Goal: Task Accomplishment & Management: Complete application form

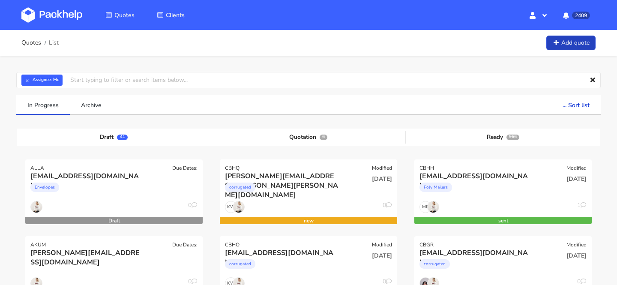
click at [557, 47] on link "Add quote" at bounding box center [571, 43] width 49 height 15
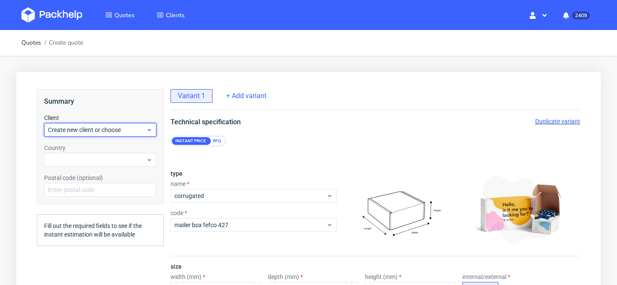
click at [84, 128] on span "Create new client or choose" at bounding box center [97, 130] width 98 height 9
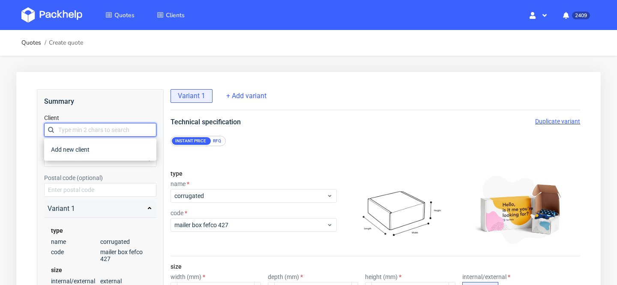
paste input "[PERSON_NAME][EMAIL_ADDRESS][DOMAIN_NAME]"
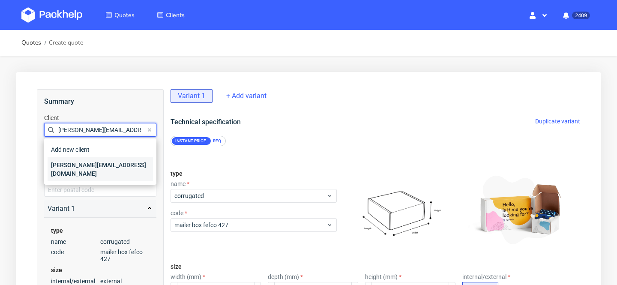
type input "[PERSON_NAME][EMAIL_ADDRESS][DOMAIN_NAME]"
click at [91, 166] on div "[PERSON_NAME][EMAIL_ADDRESS][DOMAIN_NAME]" at bounding box center [100, 169] width 105 height 24
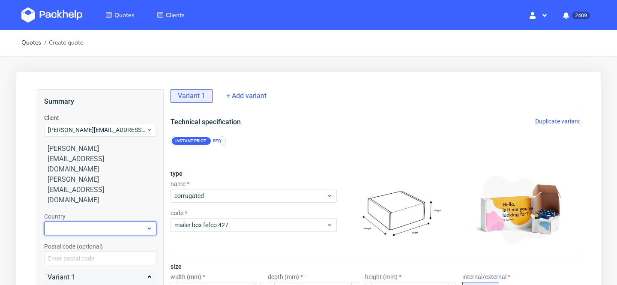
click at [90, 222] on div at bounding box center [100, 229] width 112 height 14
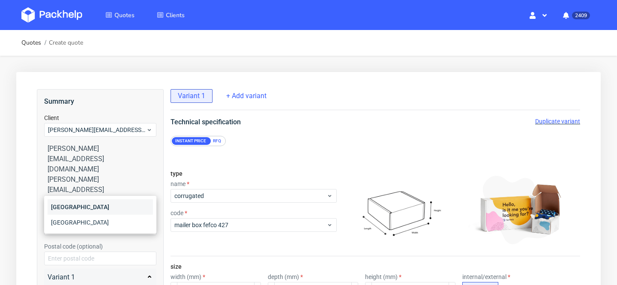
type input "den"
click at [102, 208] on div "[GEOGRAPHIC_DATA]" at bounding box center [100, 206] width 105 height 15
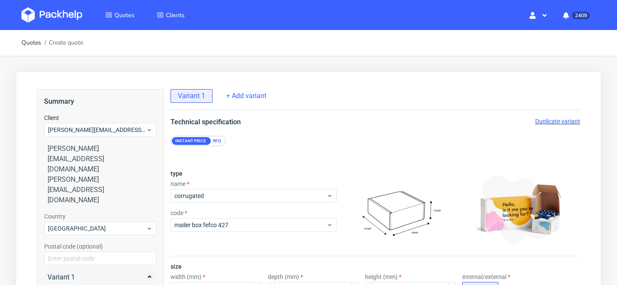
click at [218, 138] on div "RFQ" at bounding box center [217, 141] width 15 height 8
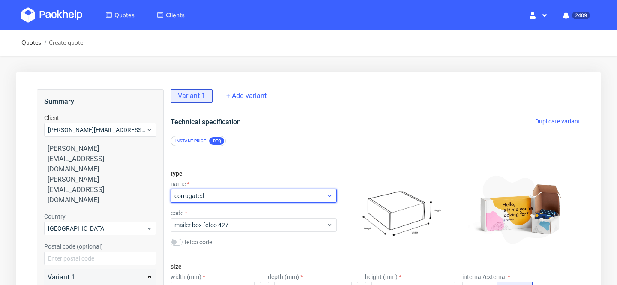
click at [208, 198] on span "corrugated" at bounding box center [250, 196] width 152 height 9
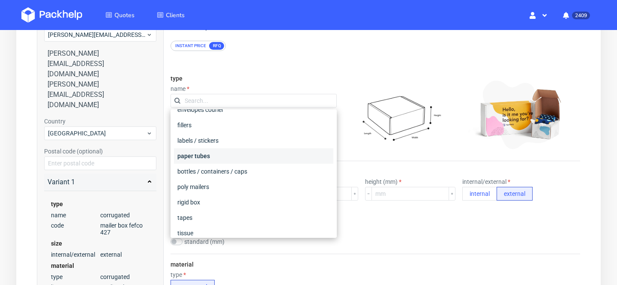
scroll to position [126, 0]
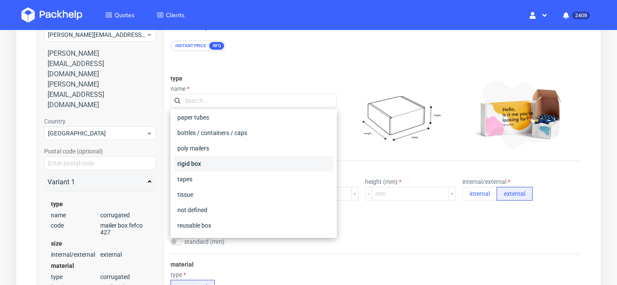
click at [246, 165] on div "rigid box" at bounding box center [253, 163] width 159 height 15
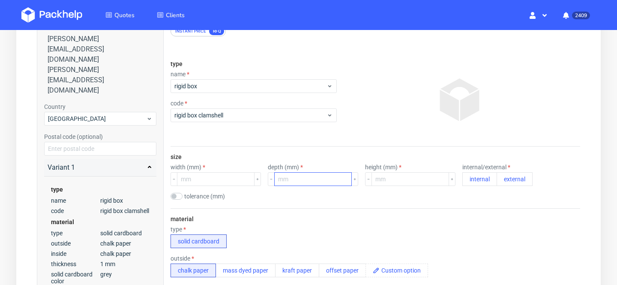
scroll to position [110, 0]
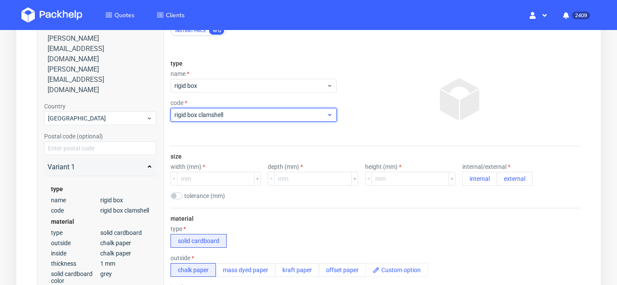
click at [251, 114] on span "rigid box clamshell" at bounding box center [250, 115] width 152 height 9
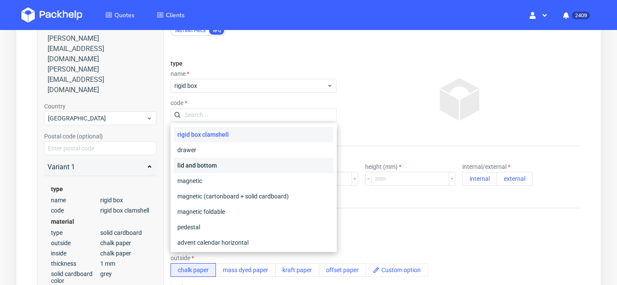
scroll to position [7, 0]
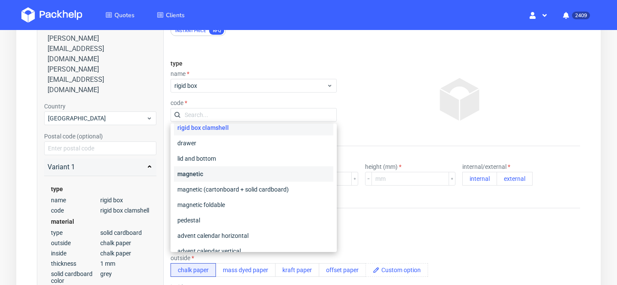
click at [246, 173] on div "magnetic" at bounding box center [253, 173] width 159 height 15
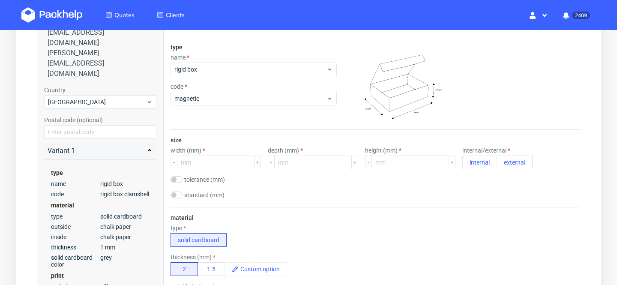
scroll to position [127, 0]
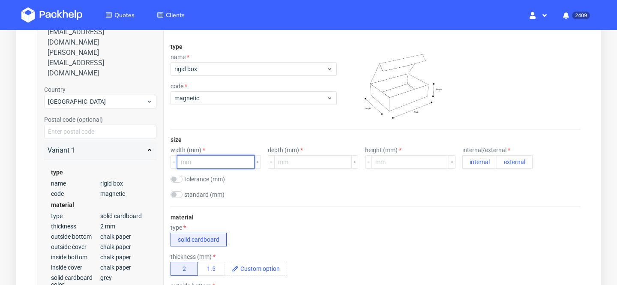
click at [204, 164] on input "number" at bounding box center [216, 162] width 78 height 14
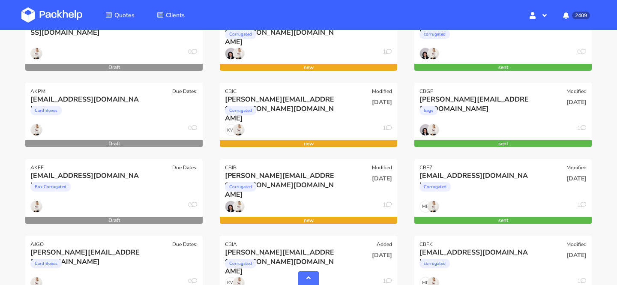
scroll to position [228, 0]
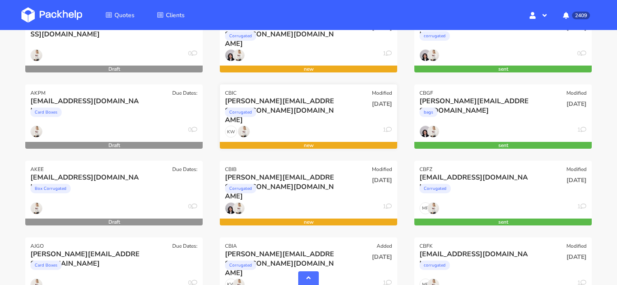
click at [315, 106] on div "Corrugated" at bounding box center [282, 114] width 114 height 17
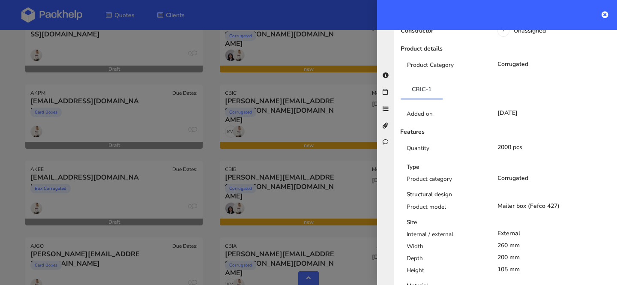
scroll to position [181, 0]
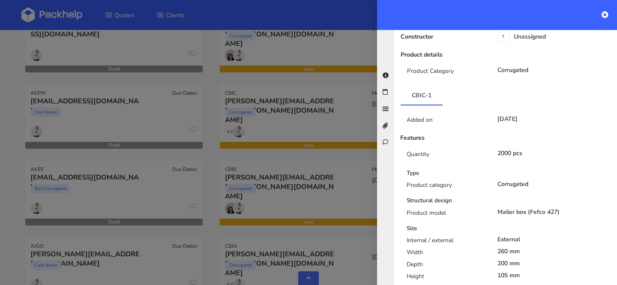
click at [315, 174] on div at bounding box center [308, 142] width 617 height 285
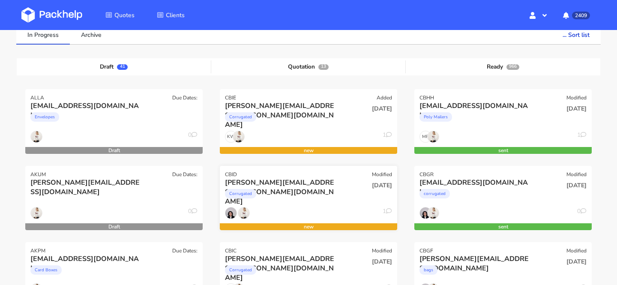
scroll to position [91, 0]
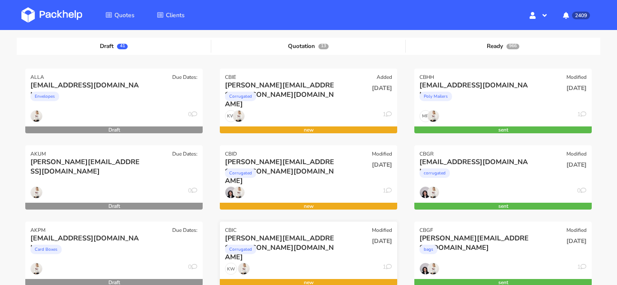
click at [318, 248] on div "Corrugated" at bounding box center [282, 251] width 114 height 17
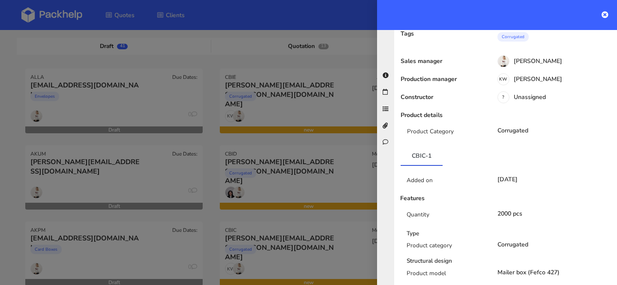
scroll to position [117, 0]
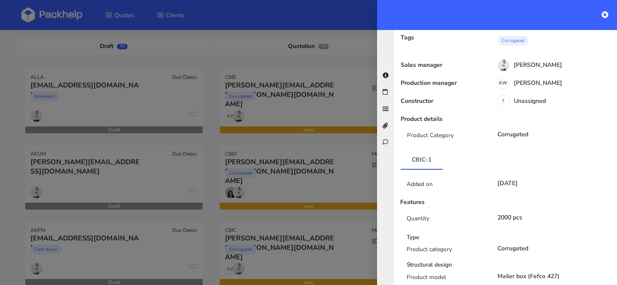
click at [289, 186] on div at bounding box center [308, 142] width 617 height 285
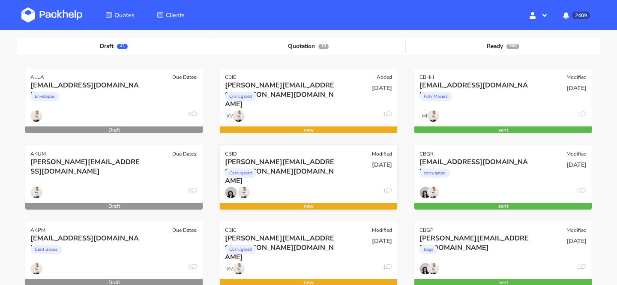
click at [301, 160] on div "konrad.kwiatkowski@mcv.vc" at bounding box center [282, 161] width 114 height 9
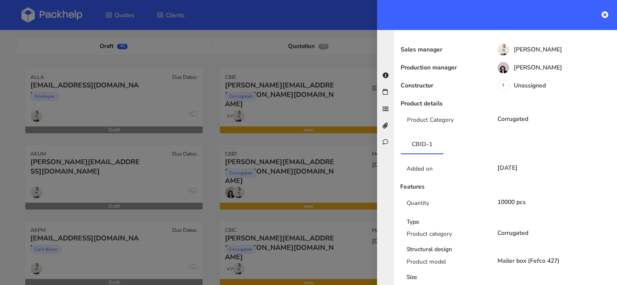
scroll to position [133, 0]
click at [315, 200] on div at bounding box center [308, 142] width 617 height 285
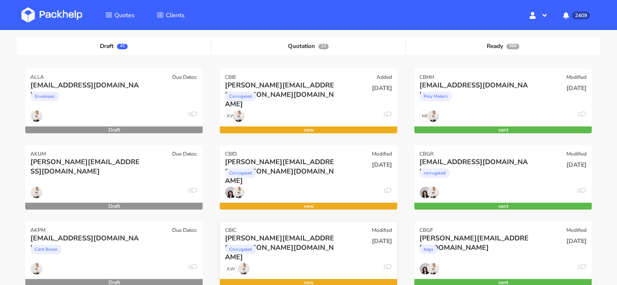
click at [298, 242] on div "konrad.kwiatkowski@mcv.vc" at bounding box center [282, 238] width 114 height 9
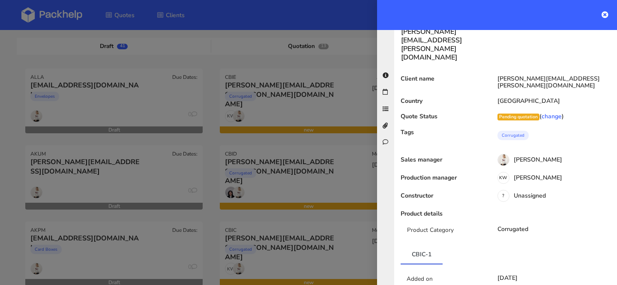
scroll to position [0, 0]
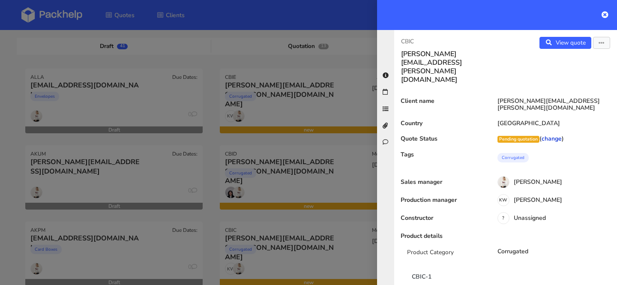
click at [561, 135] on link "change" at bounding box center [552, 139] width 20 height 8
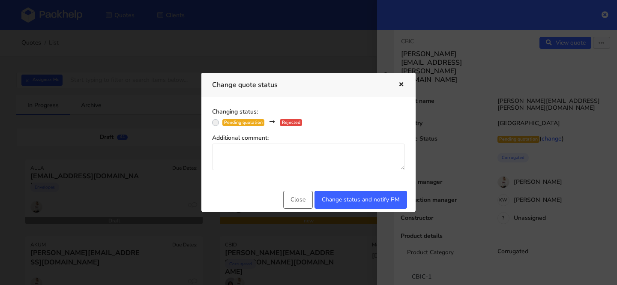
click at [279, 117] on label "Pending quotation Rejected" at bounding box center [262, 121] width 80 height 9
click at [219, 117] on input "Pending quotation Rejected" at bounding box center [215, 121] width 7 height 9
radio input "true"
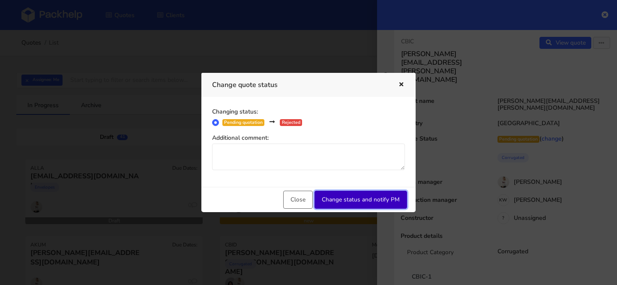
click at [367, 203] on button "Change status and notify PM" at bounding box center [361, 200] width 93 height 18
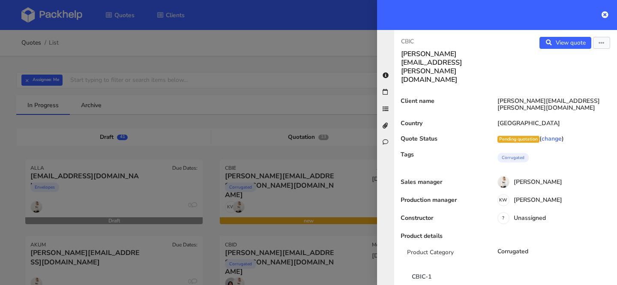
click at [317, 231] on div at bounding box center [308, 142] width 617 height 285
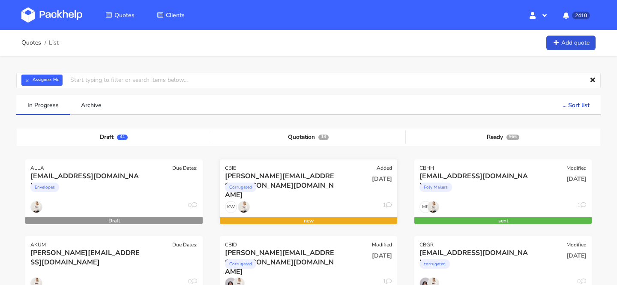
click at [305, 203] on div "KW 1" at bounding box center [308, 209] width 177 height 16
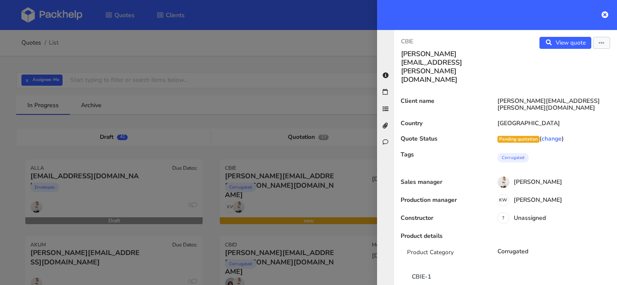
click at [411, 41] on p "CBIE" at bounding box center [450, 41] width 98 height 9
copy p "CBIE"
click at [203, 245] on div at bounding box center [308, 142] width 617 height 285
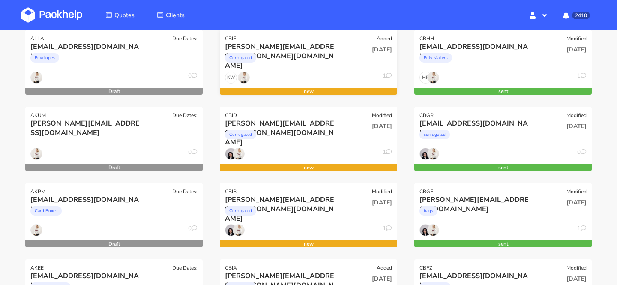
scroll to position [142, 0]
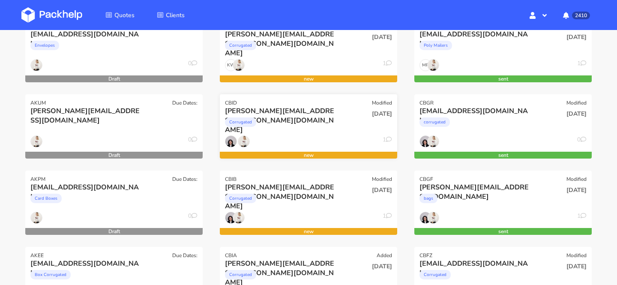
click at [292, 146] on div "1" at bounding box center [308, 143] width 177 height 16
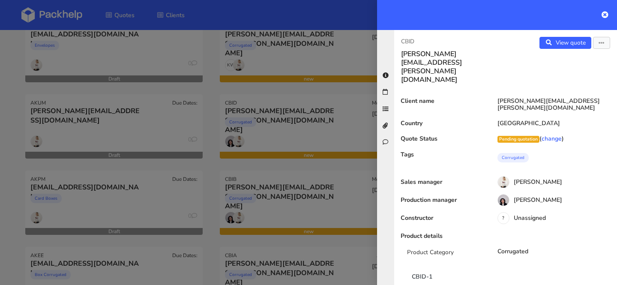
click at [412, 40] on p "CBID" at bounding box center [450, 41] width 98 height 9
copy p "CBID"
click at [267, 197] on div at bounding box center [308, 142] width 617 height 285
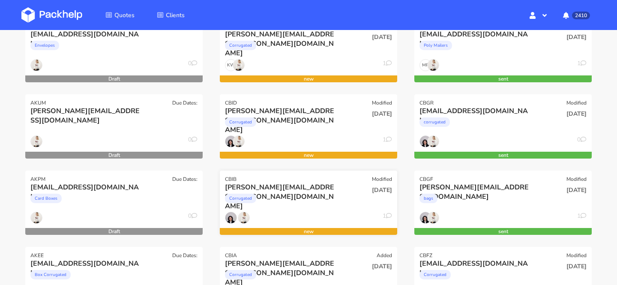
click at [312, 193] on div "Corrugated" at bounding box center [282, 200] width 114 height 17
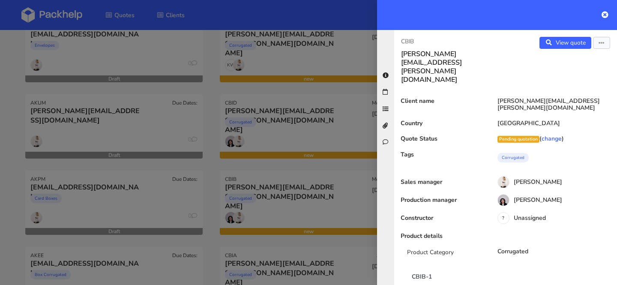
click at [404, 40] on p "CBIB" at bounding box center [450, 41] width 98 height 9
copy p "CBIB"
click at [300, 197] on div at bounding box center [308, 142] width 617 height 285
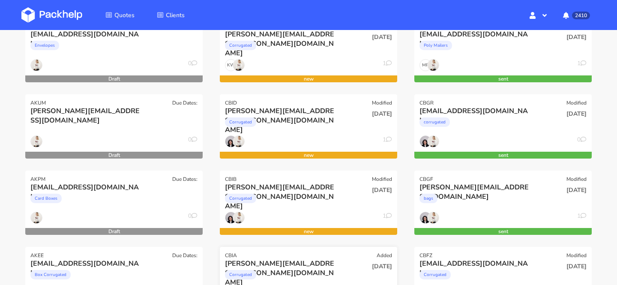
click at [294, 263] on div "[PERSON_NAME][EMAIL_ADDRESS][PERSON_NAME][DOMAIN_NAME]" at bounding box center [282, 263] width 114 height 9
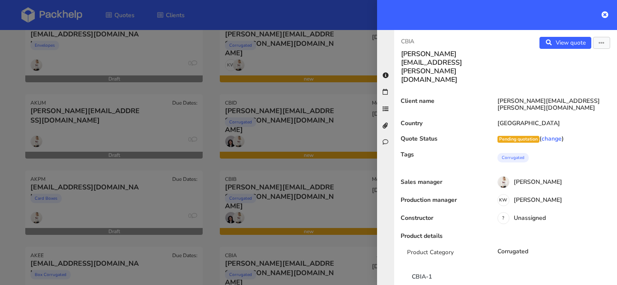
click at [412, 41] on p "CBIA" at bounding box center [450, 41] width 98 height 9
click at [232, 240] on div at bounding box center [308, 142] width 617 height 285
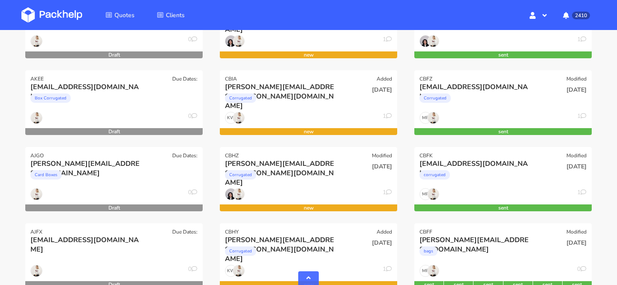
scroll to position [319, 0]
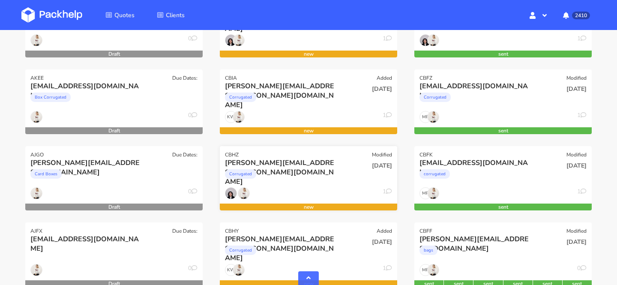
click at [309, 168] on div "Corrugated" at bounding box center [282, 176] width 114 height 17
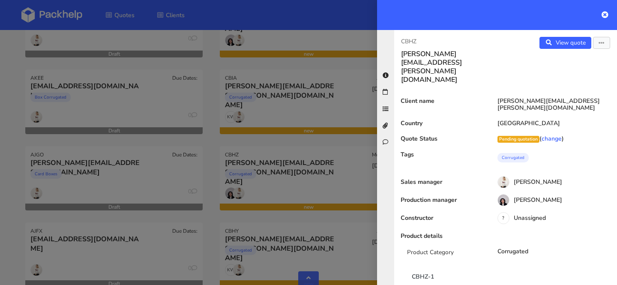
click at [407, 39] on p "CBHZ" at bounding box center [450, 41] width 98 height 9
copy p "CBHZ"
click at [305, 228] on div at bounding box center [308, 142] width 617 height 285
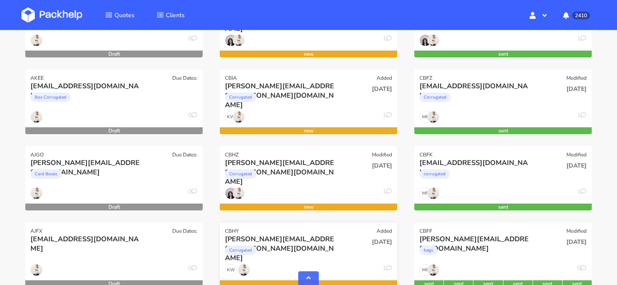
click at [292, 249] on div "Corrugated" at bounding box center [282, 252] width 114 height 17
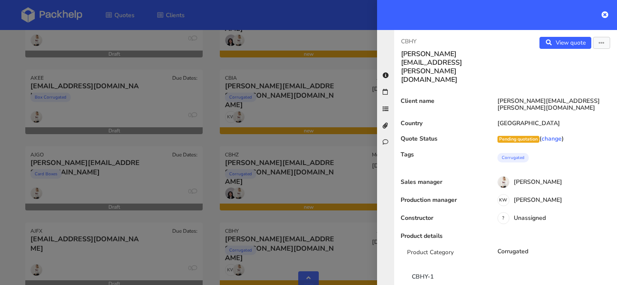
click at [416, 42] on p "CBHY" at bounding box center [450, 41] width 98 height 9
click at [411, 42] on p "CBHY" at bounding box center [450, 41] width 98 height 9
copy p "CBHY"
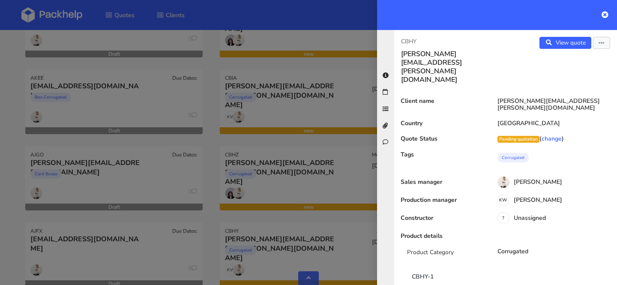
click at [268, 179] on div at bounding box center [308, 142] width 617 height 285
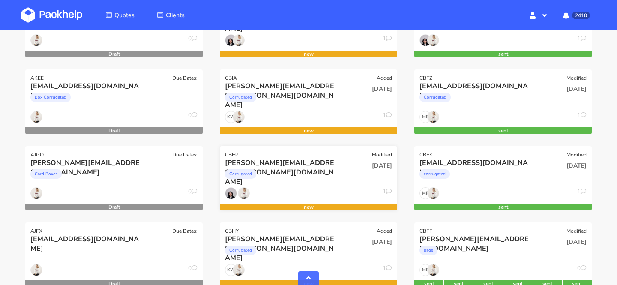
click at [319, 210] on div "new" at bounding box center [308, 207] width 177 height 7
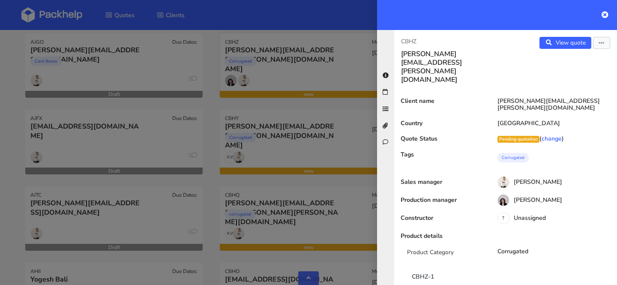
scroll to position [436, 0]
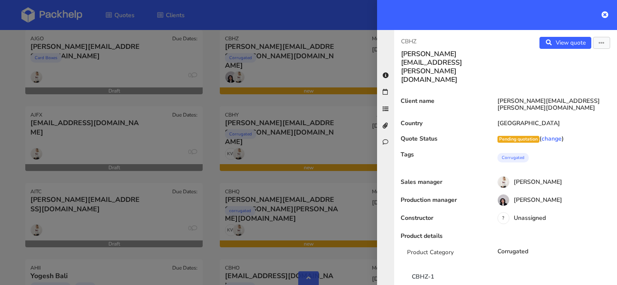
click at [313, 205] on div at bounding box center [308, 142] width 617 height 285
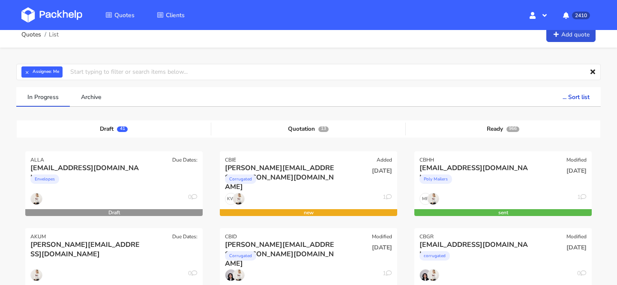
scroll to position [0, 0]
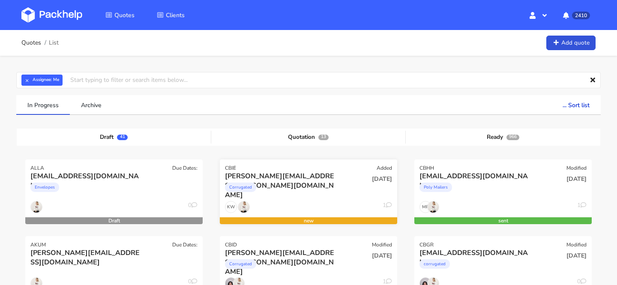
click at [299, 184] on div "Corrugated" at bounding box center [282, 189] width 114 height 17
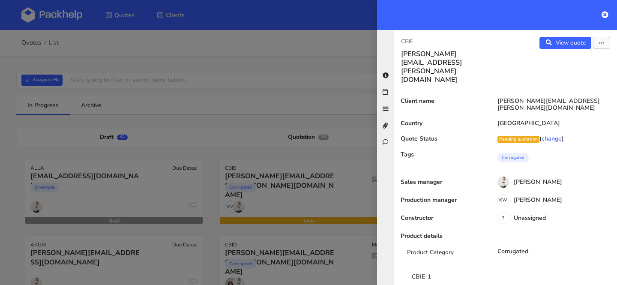
click at [421, 57] on h3 "[PERSON_NAME][EMAIL_ADDRESS][PERSON_NAME][DOMAIN_NAME]" at bounding box center [450, 67] width 98 height 34
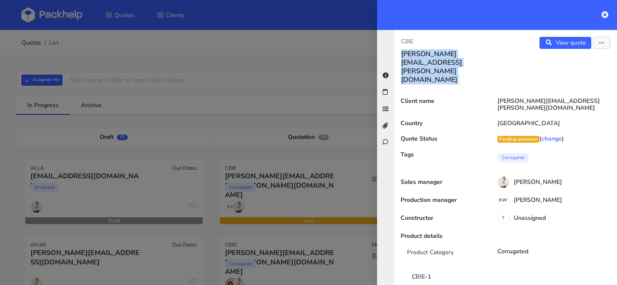
click at [421, 57] on h3 "[PERSON_NAME][EMAIL_ADDRESS][PERSON_NAME][DOMAIN_NAME]" at bounding box center [450, 67] width 98 height 34
copy div "konrad.kwiatkowski@mcv.vc View quote"
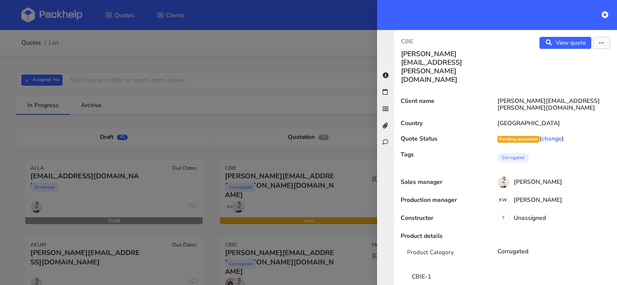
click at [285, 128] on div at bounding box center [308, 142] width 617 height 285
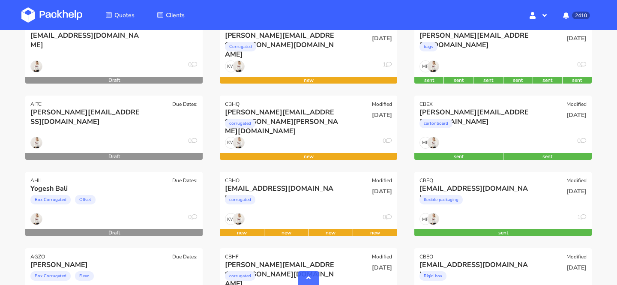
scroll to position [523, 0]
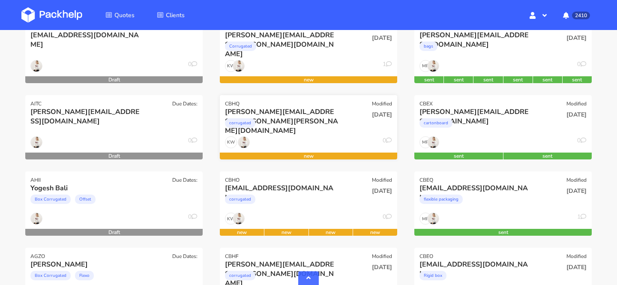
click at [292, 120] on div "corrugated" at bounding box center [282, 125] width 114 height 17
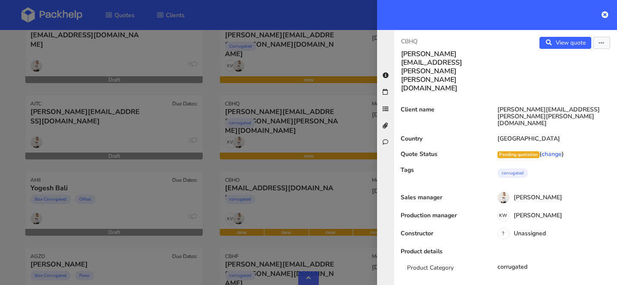
click at [422, 50] on h3 "[PERSON_NAME][EMAIL_ADDRESS][PERSON_NAME][PERSON_NAME][DOMAIN_NAME]" at bounding box center [450, 71] width 98 height 43
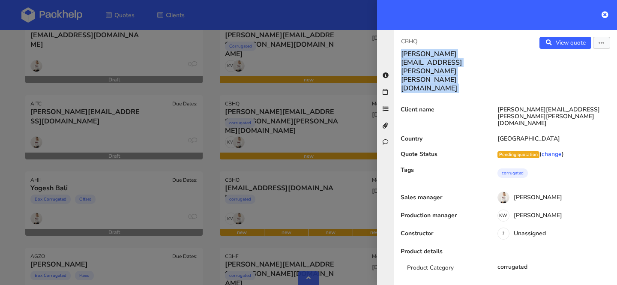
click at [422, 50] on h3 "[PERSON_NAME][EMAIL_ADDRESS][PERSON_NAME][PERSON_NAME][DOMAIN_NAME]" at bounding box center [450, 71] width 98 height 43
copy div "michal.chmiel.kase@gmail.com View quote"
click at [322, 141] on div at bounding box center [308, 142] width 617 height 285
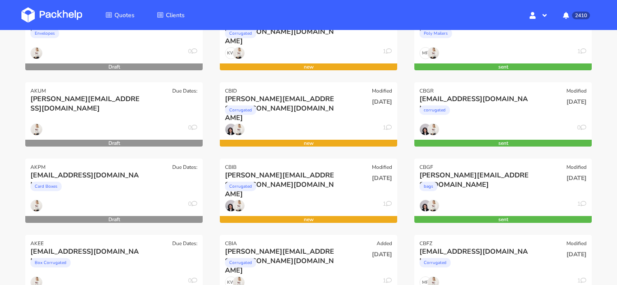
scroll to position [0, 0]
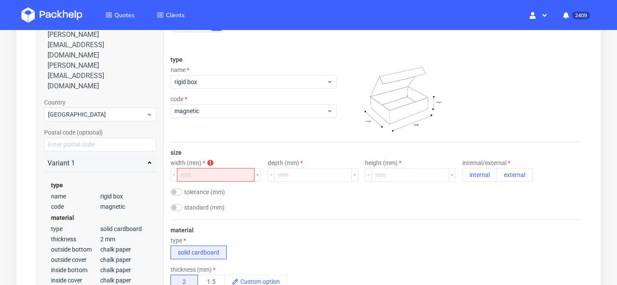
scroll to position [118, 0]
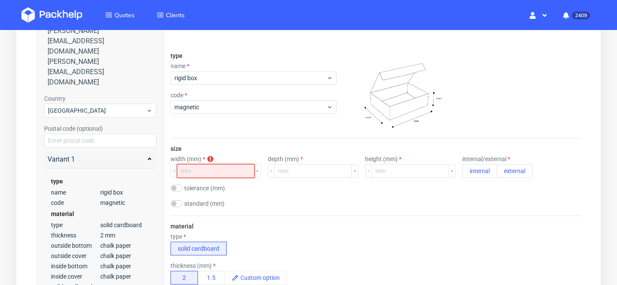
click at [200, 173] on input "number" at bounding box center [216, 171] width 78 height 14
click at [463, 171] on button "internal" at bounding box center [480, 171] width 35 height 14
click at [213, 173] on input "number" at bounding box center [216, 171] width 78 height 14
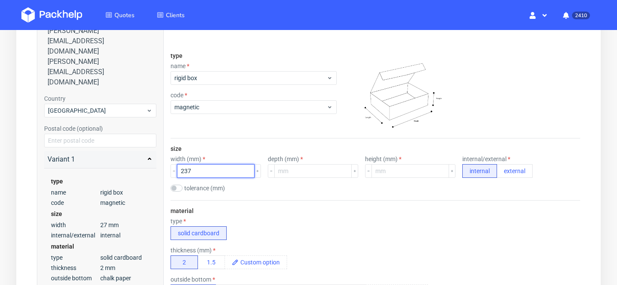
type input "237"
click at [291, 170] on input "number" at bounding box center [313, 171] width 78 height 14
type input "170"
click at [373, 159] on label "height (mm)" at bounding box center [383, 159] width 36 height 7
click at [374, 172] on input "number" at bounding box center [411, 171] width 78 height 14
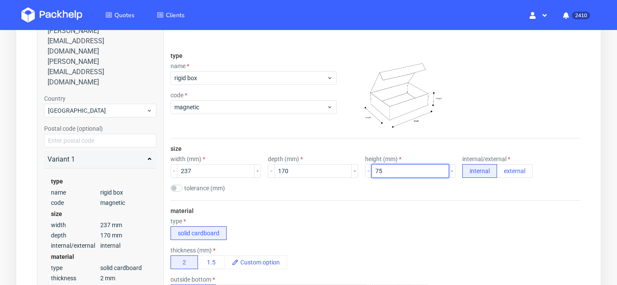
type input "75"
click at [395, 195] on div "size width (mm) 237 depth (mm) 170 height (mm) 75 internal/external internal ex…" at bounding box center [376, 169] width 410 height 62
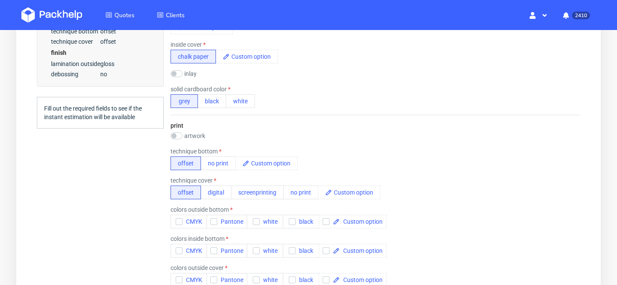
scroll to position [460, 0]
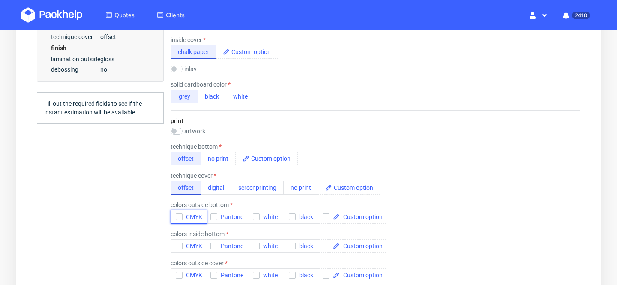
click at [189, 220] on button "CMYK" at bounding box center [189, 217] width 36 height 14
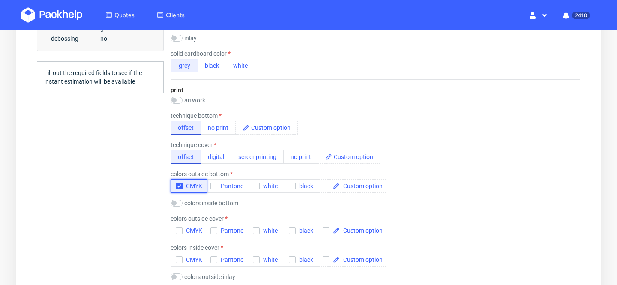
scroll to position [492, 0]
click at [186, 185] on span "CMYK" at bounding box center [193, 185] width 20 height 7
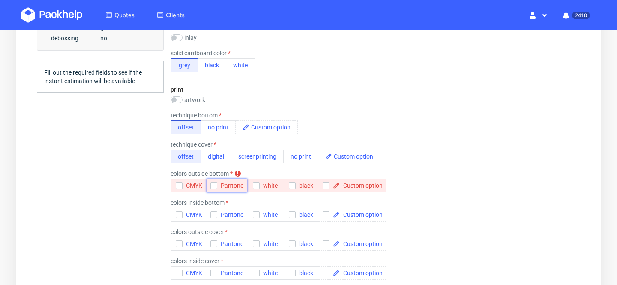
click at [220, 188] on span "Pantone" at bounding box center [230, 185] width 26 height 7
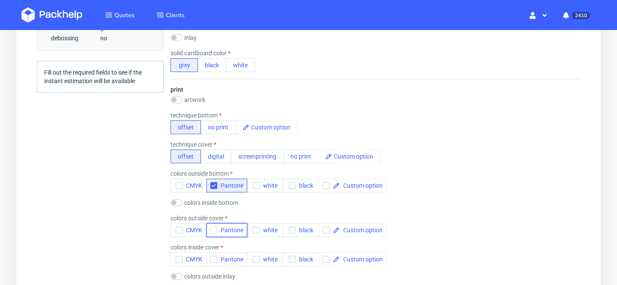
click at [231, 226] on button "Pantone" at bounding box center [227, 230] width 41 height 14
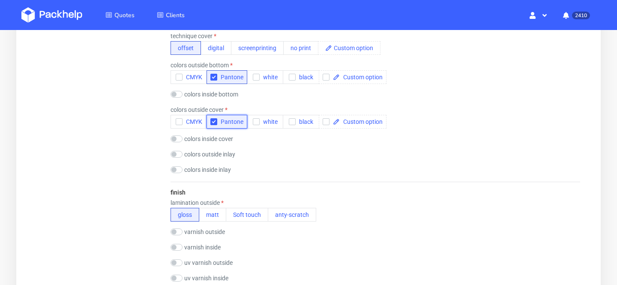
scroll to position [606, 0]
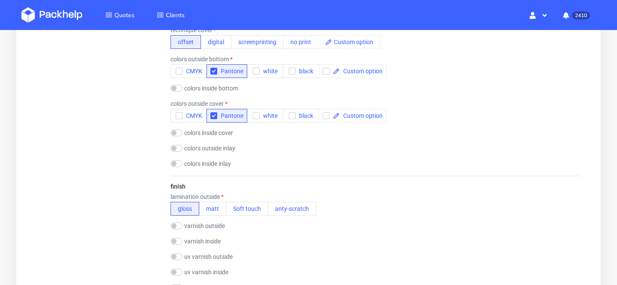
click at [208, 130] on label "colors inside cover" at bounding box center [208, 132] width 49 height 7
checkbox input "true"
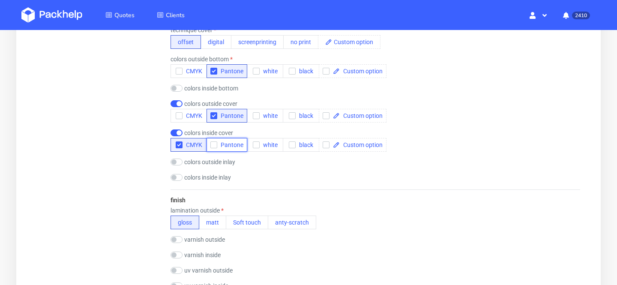
click at [236, 147] on span "Pantone" at bounding box center [230, 144] width 26 height 7
click at [227, 162] on label "colors outside inlay" at bounding box center [209, 162] width 51 height 7
checkbox input "true"
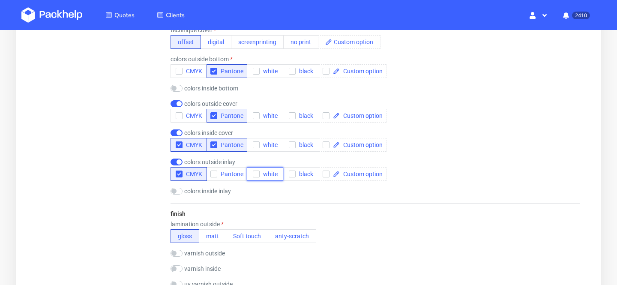
click at [247, 174] on button "white" at bounding box center [265, 174] width 36 height 14
click at [261, 174] on span "white" at bounding box center [269, 174] width 18 height 7
click at [226, 173] on span "Pantone" at bounding box center [230, 174] width 26 height 7
click at [172, 174] on button "CMYK" at bounding box center [189, 174] width 36 height 14
click at [181, 145] on icon "button" at bounding box center [179, 145] width 6 height 6
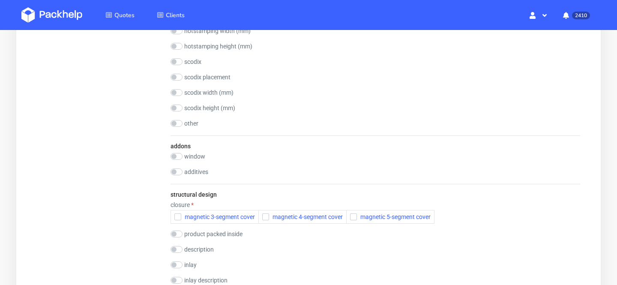
scroll to position [997, 0]
click at [213, 219] on span "magnetic 3-segment cover" at bounding box center [218, 216] width 74 height 7
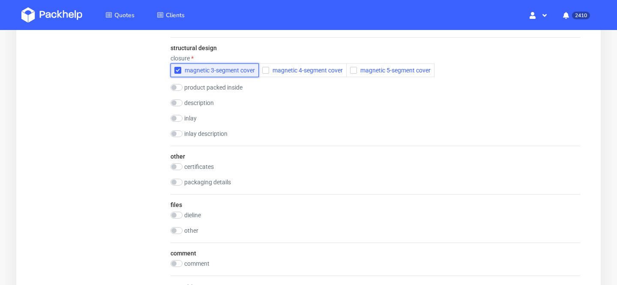
scroll to position [1154, 0]
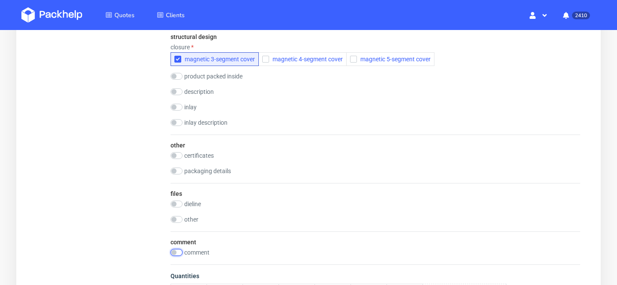
click at [176, 252] on input "checkbox" at bounding box center [177, 252] width 12 height 7
checkbox input "true"
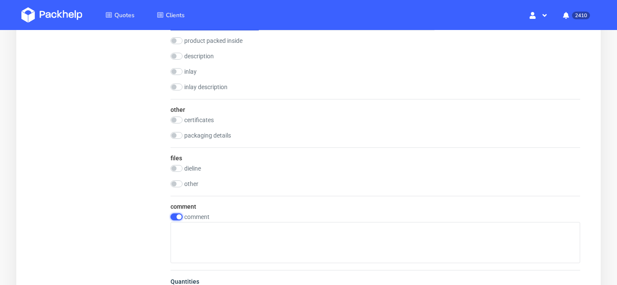
scroll to position [1191, 0]
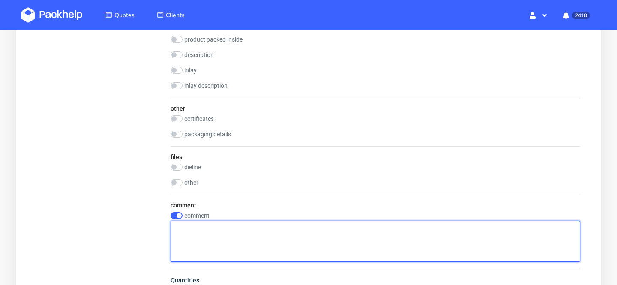
click at [253, 232] on textarea at bounding box center [376, 241] width 410 height 41
paste textarea "I assume everything is printable? Would it be possible to have uncoated paper o…"
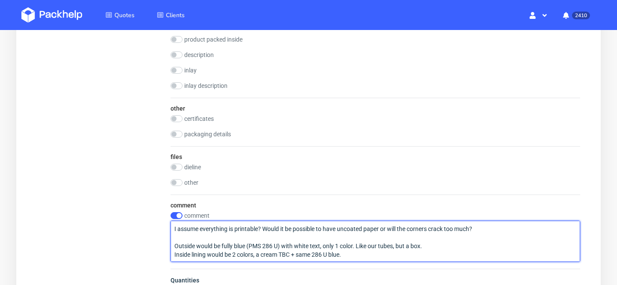
type textarea "I assume everything is printable? Would it be possible to have uncoated paper o…"
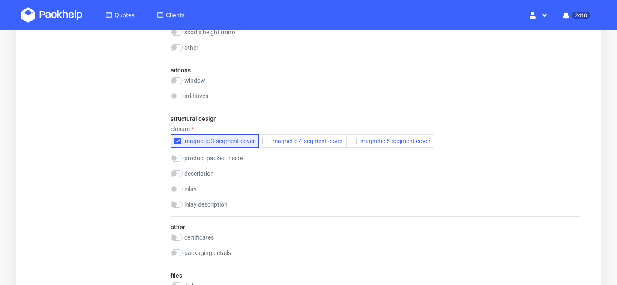
scroll to position [1075, 0]
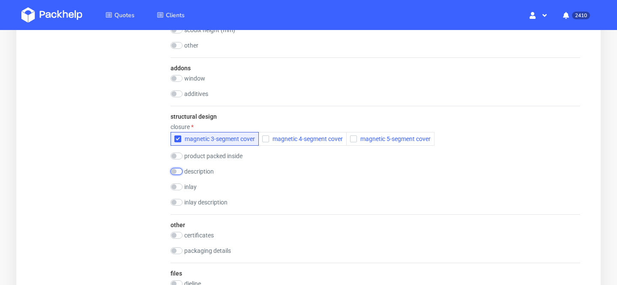
click at [174, 172] on input "checkbox" at bounding box center [177, 171] width 12 height 7
checkbox input "true"
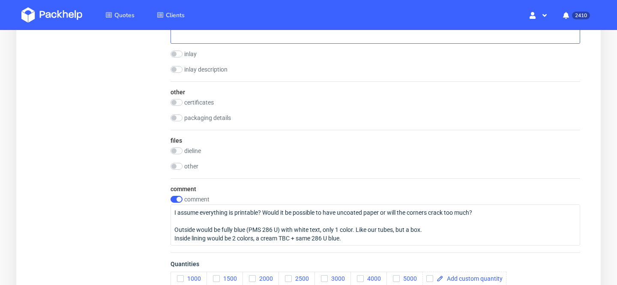
scroll to position [1243, 0]
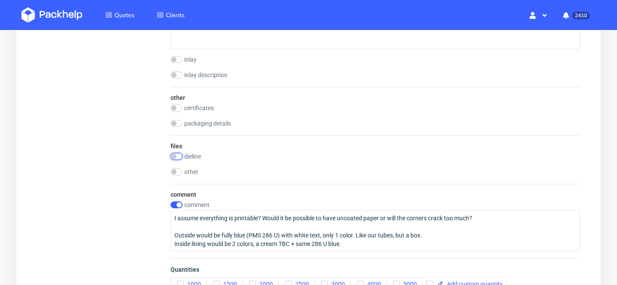
click at [180, 156] on input "checkbox" at bounding box center [177, 156] width 12 height 7
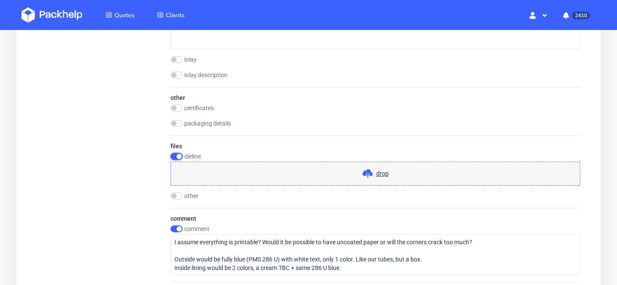
click at [175, 154] on input "checkbox" at bounding box center [177, 156] width 12 height 7
checkbox input "false"
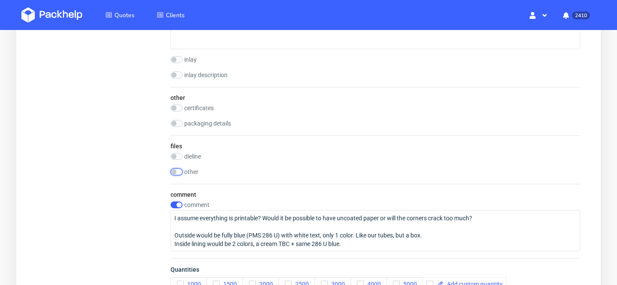
click at [175, 169] on input "checkbox" at bounding box center [177, 171] width 12 height 7
checkbox input "true"
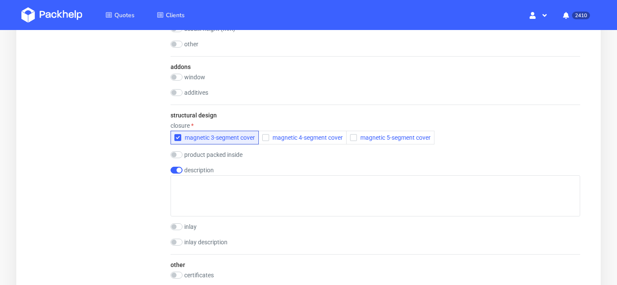
scroll to position [1072, 0]
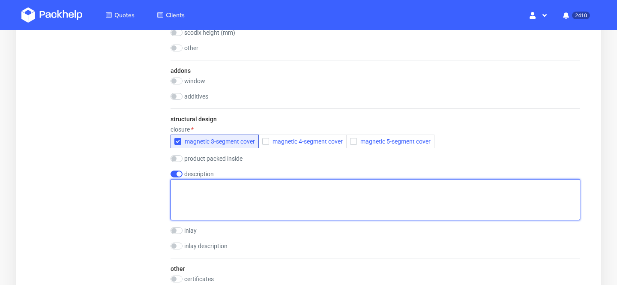
click at [285, 191] on textarea at bounding box center [376, 199] width 410 height 41
type textarea "chodzi im o taki naturalny kraft look + minimalny zadruk"
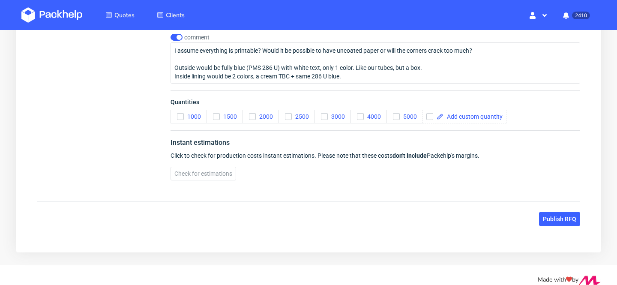
scroll to position [1457, 0]
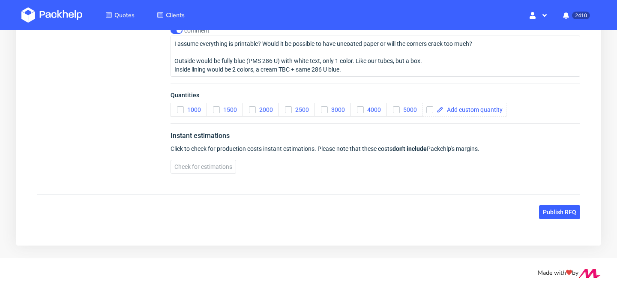
click at [194, 117] on div "Quantities 1000 1500 2000 2500 3000 4000 5000" at bounding box center [376, 104] width 410 height 40
click at [192, 113] on button "1000" at bounding box center [189, 110] width 36 height 14
click at [264, 102] on span "Quantities" at bounding box center [376, 97] width 410 height 12
click at [267, 110] on span "2000" at bounding box center [264, 109] width 17 height 7
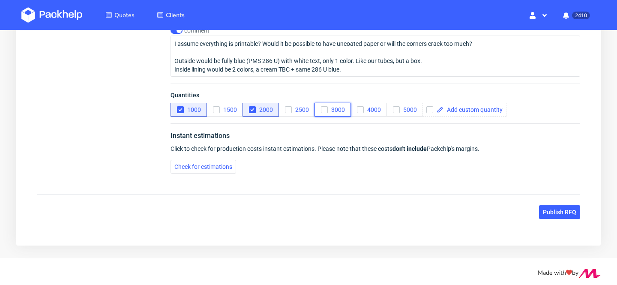
click at [342, 112] on span "3000" at bounding box center [336, 109] width 17 height 7
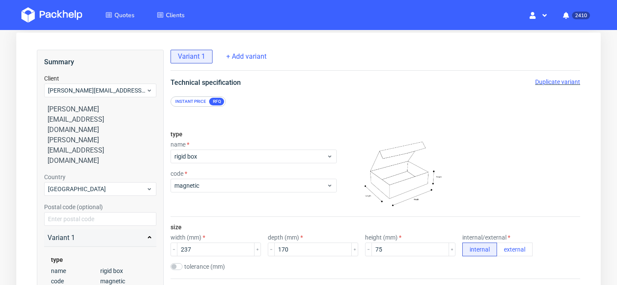
scroll to position [28, 0]
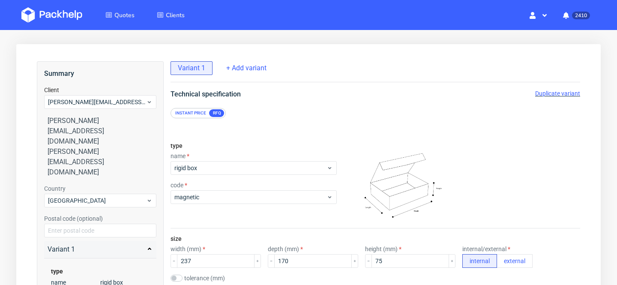
click at [553, 91] on span "Duplicate variant" at bounding box center [557, 93] width 45 height 7
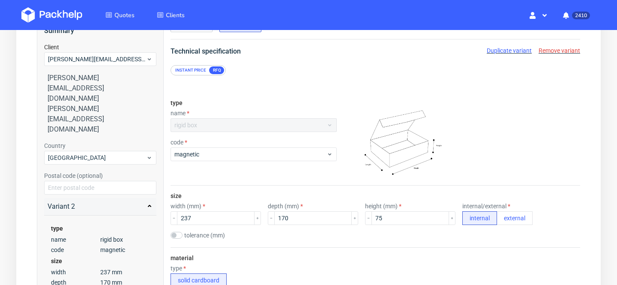
scroll to position [71, 0]
drag, startPoint x: 198, startPoint y: 217, endPoint x: 100, endPoint y: 213, distance: 98.3
type input "323"
drag, startPoint x: 294, startPoint y: 219, endPoint x: 158, endPoint y: 219, distance: 136.3
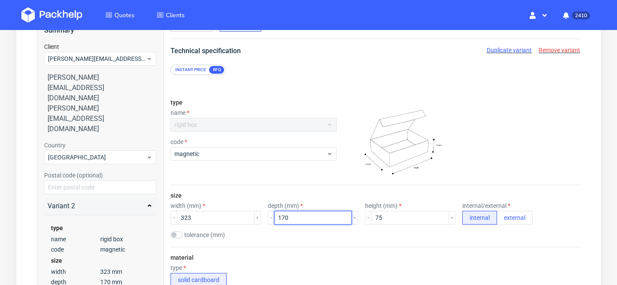
type input "225"
click at [432, 240] on div "size width (mm) 323 depth (mm) 225 height (mm) 75 internal/external internal ex…" at bounding box center [376, 216] width 410 height 62
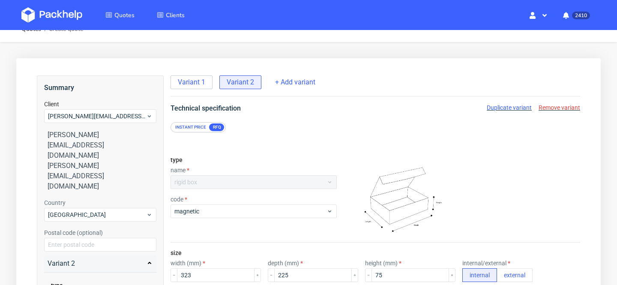
scroll to position [0, 0]
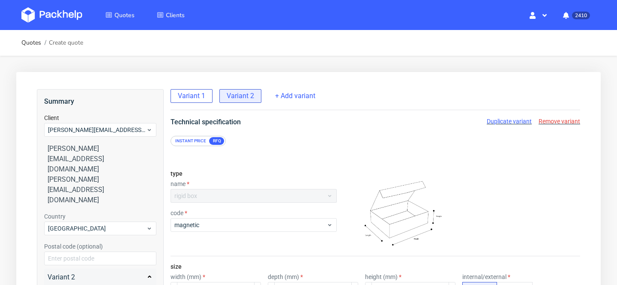
click at [195, 95] on span "Variant 1" at bounding box center [191, 95] width 27 height 9
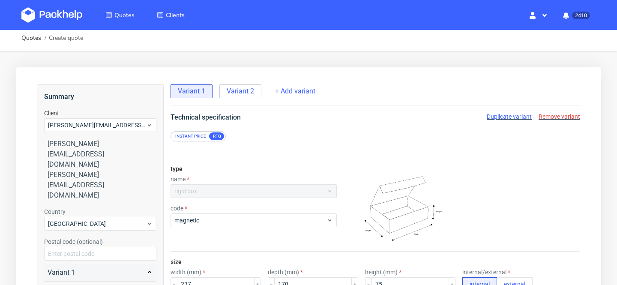
scroll to position [4, 0]
click at [516, 117] on span "Duplicate variant" at bounding box center [509, 117] width 45 height 7
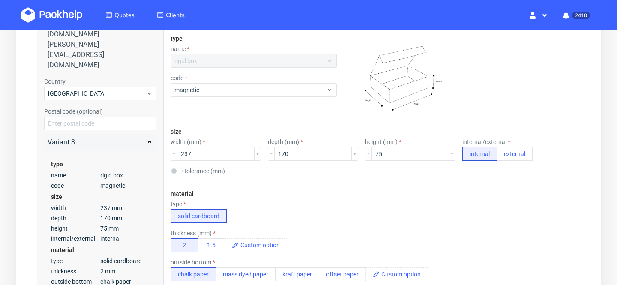
scroll to position [145, 0]
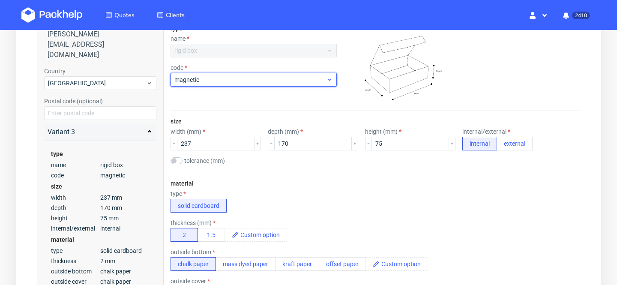
click at [268, 81] on span "magnetic" at bounding box center [250, 79] width 152 height 9
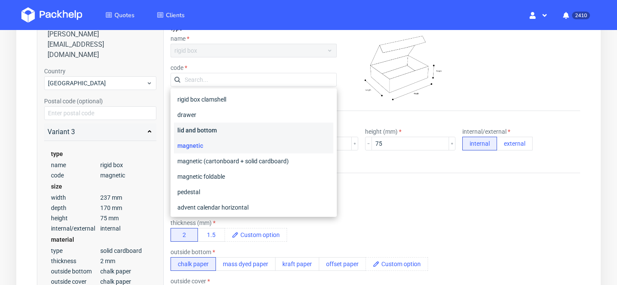
click at [263, 123] on div "lid and bottom" at bounding box center [253, 130] width 159 height 15
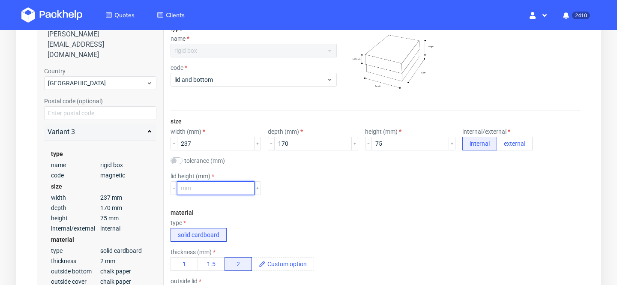
click at [217, 188] on input "number" at bounding box center [216, 188] width 78 height 14
type input "75"
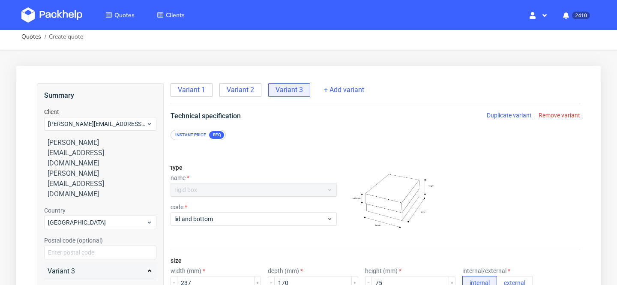
scroll to position [0, 0]
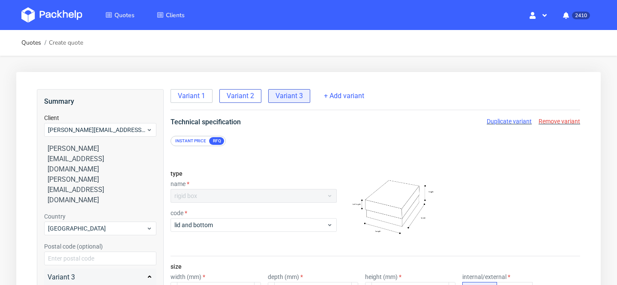
click at [231, 94] on span "Variant 2" at bounding box center [240, 95] width 27 height 9
click at [511, 117] on div "Duplicate variant Remove variant" at bounding box center [533, 121] width 93 height 9
click at [513, 120] on span "Duplicate variant" at bounding box center [509, 121] width 45 height 7
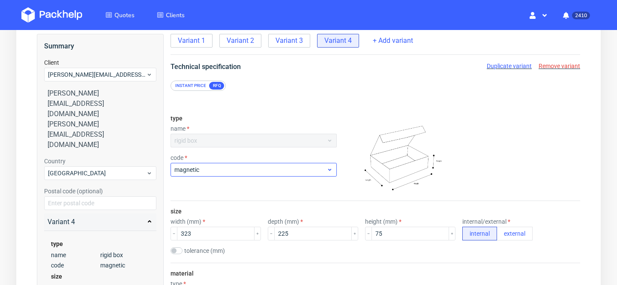
scroll to position [75, 0]
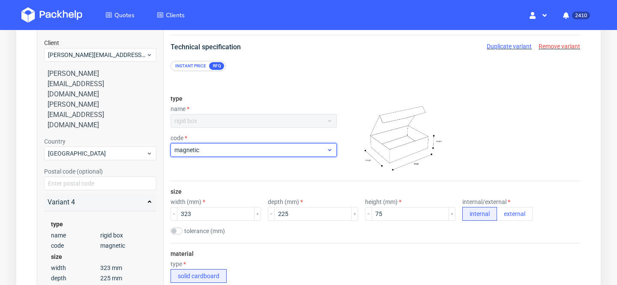
click at [231, 155] on div "magnetic" at bounding box center [254, 150] width 166 height 14
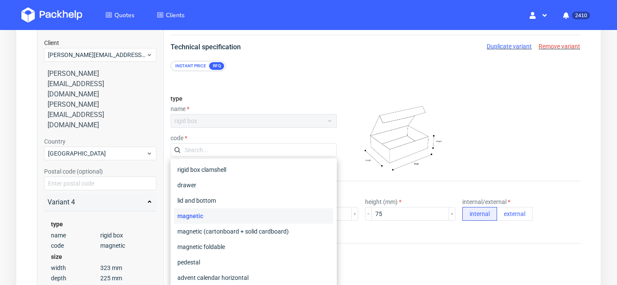
scroll to position [0, 0]
click at [234, 196] on div "lid and bottom" at bounding box center [253, 199] width 159 height 15
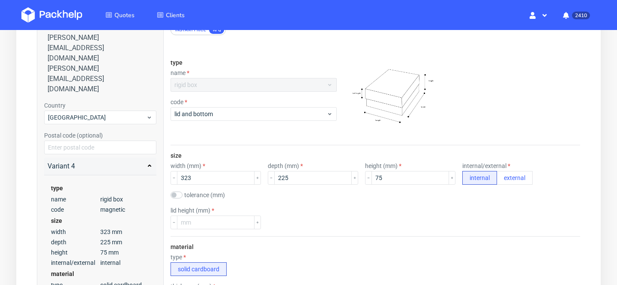
scroll to position [118, 0]
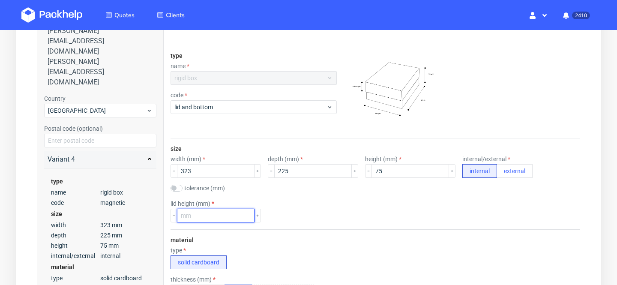
click at [223, 222] on input "number" at bounding box center [216, 216] width 78 height 14
type input "75"
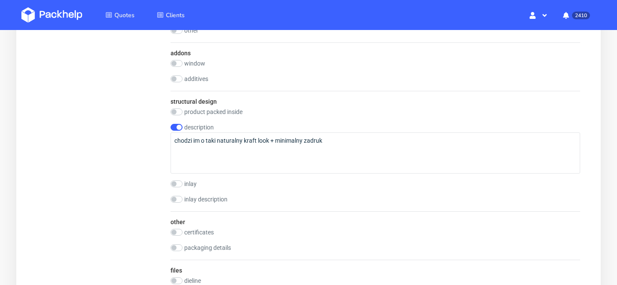
scroll to position [1475, 0]
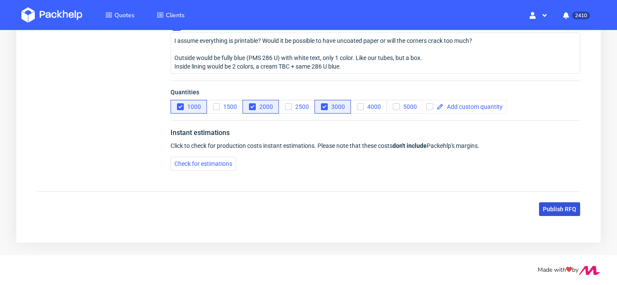
click at [570, 208] on span "Publish RFQ" at bounding box center [559, 209] width 33 height 6
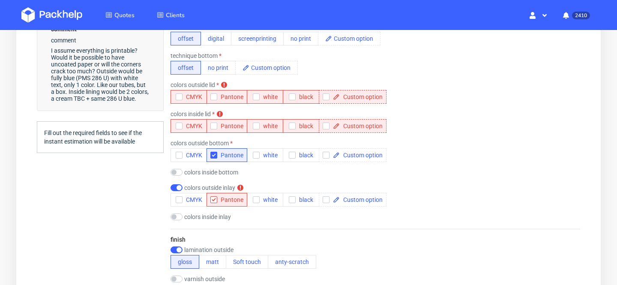
scroll to position [614, 0]
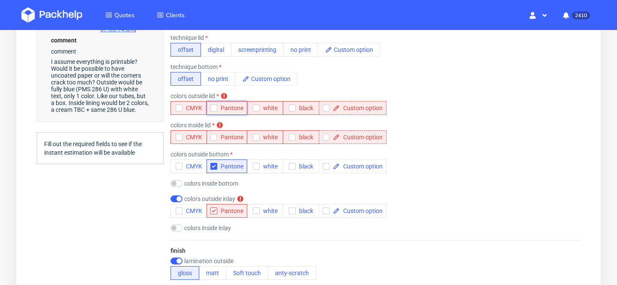
click at [227, 106] on span "Pantone" at bounding box center [230, 108] width 26 height 7
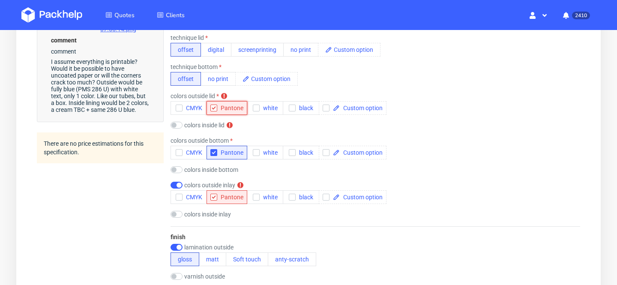
click at [227, 108] on span "Pantone" at bounding box center [230, 108] width 26 height 7
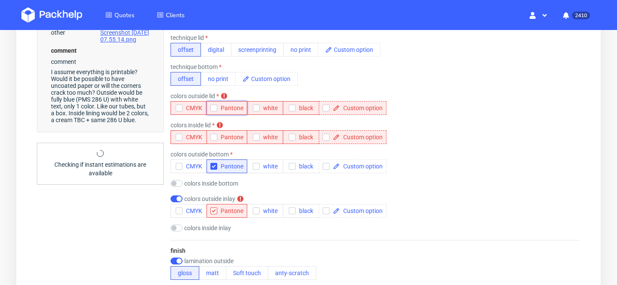
click at [213, 108] on icon "button" at bounding box center [214, 108] width 6 height 6
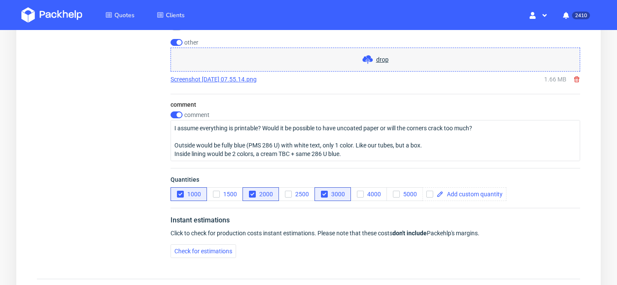
scroll to position [1422, 0]
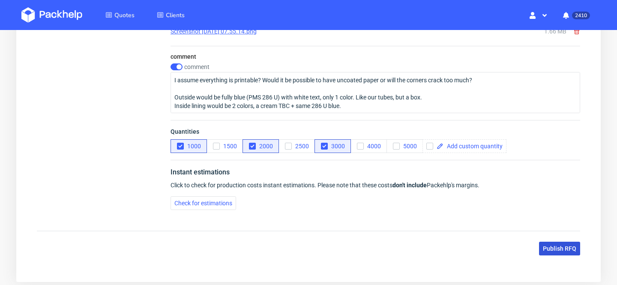
click at [558, 246] on span "Publish RFQ" at bounding box center [559, 249] width 33 height 6
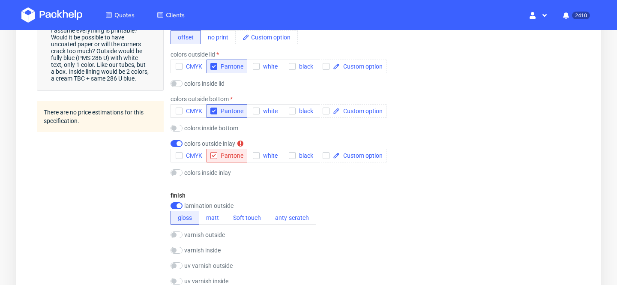
scroll to position [656, 0]
click at [178, 143] on input "checkbox" at bounding box center [177, 142] width 12 height 7
checkbox input "false"
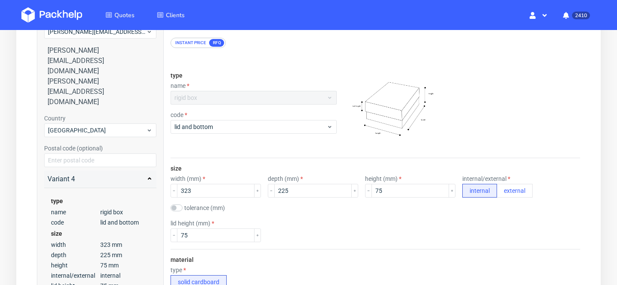
scroll to position [14, 0]
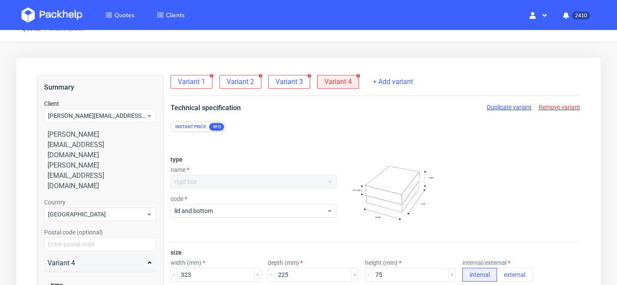
click at [291, 79] on span "Variant 3" at bounding box center [289, 81] width 27 height 9
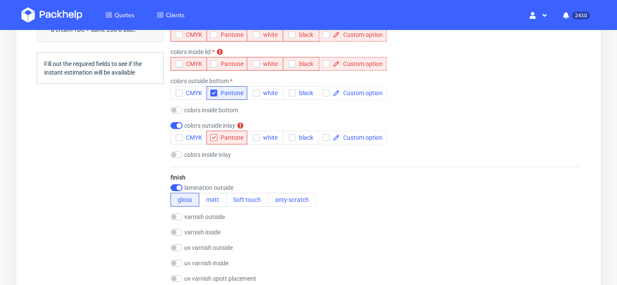
scroll to position [604, 0]
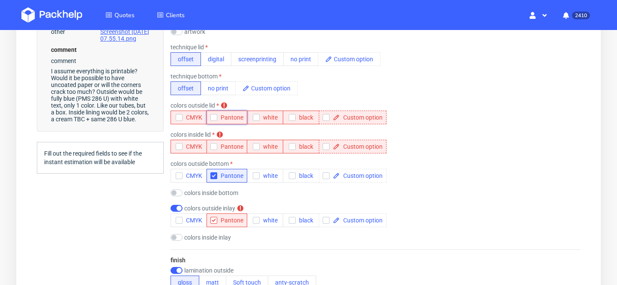
click at [214, 117] on icon "button" at bounding box center [214, 117] width 6 height 6
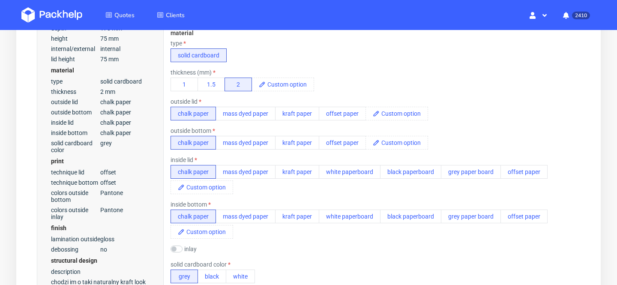
scroll to position [0, 0]
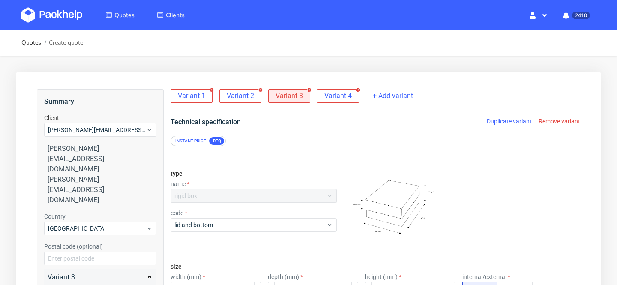
click at [243, 102] on div "Variant 2" at bounding box center [240, 96] width 42 height 14
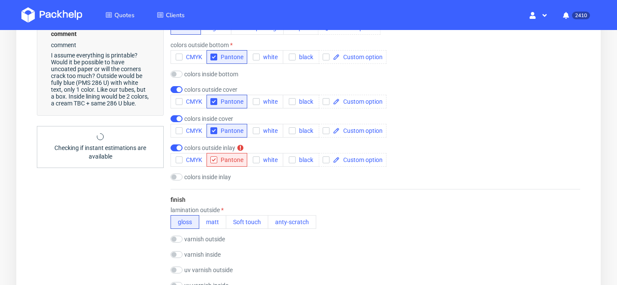
scroll to position [641, 0]
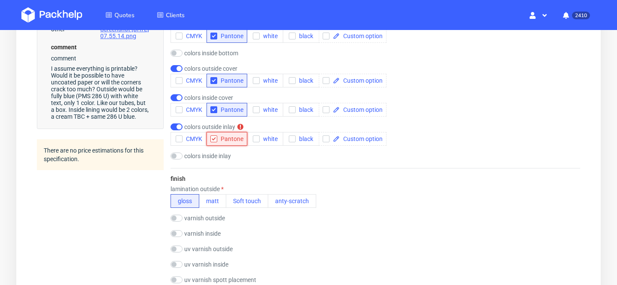
click at [230, 142] on span "Pantone" at bounding box center [230, 138] width 26 height 7
checkbox input "false"
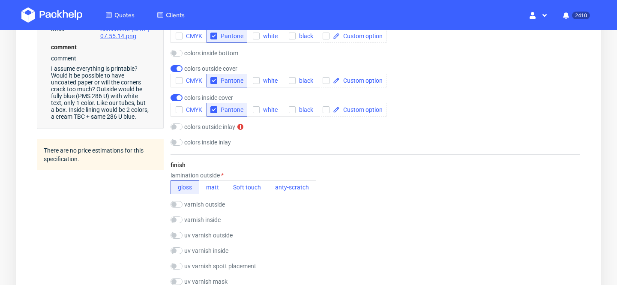
scroll to position [0, 0]
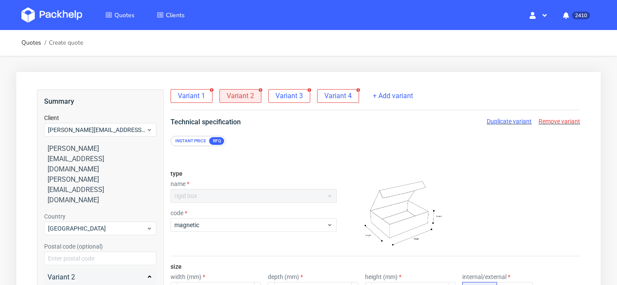
click at [195, 91] on span "Variant 1" at bounding box center [191, 95] width 27 height 9
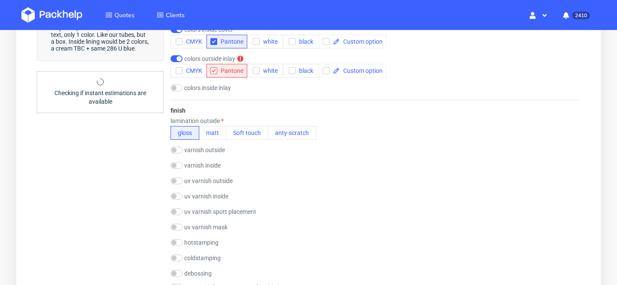
scroll to position [664, 0]
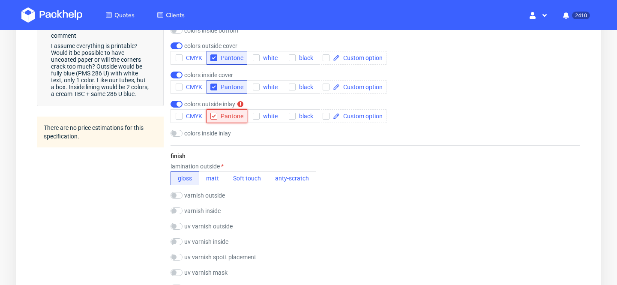
click at [213, 112] on button "Pantone" at bounding box center [227, 116] width 41 height 14
checkbox input "false"
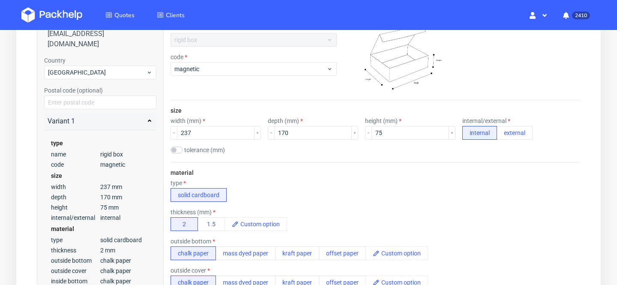
scroll to position [0, 0]
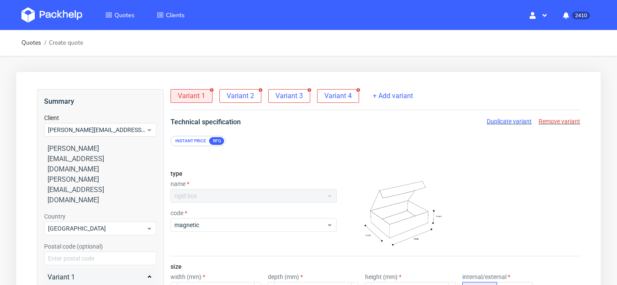
click at [339, 92] on span "Variant 4" at bounding box center [337, 95] width 27 height 9
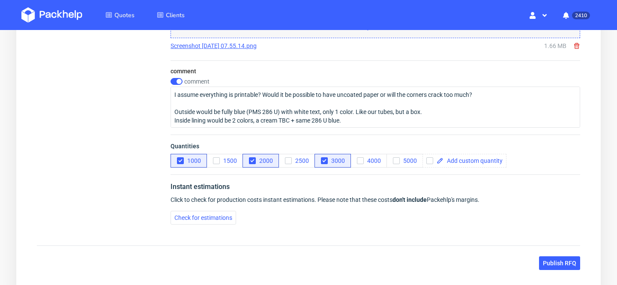
scroll to position [1448, 0]
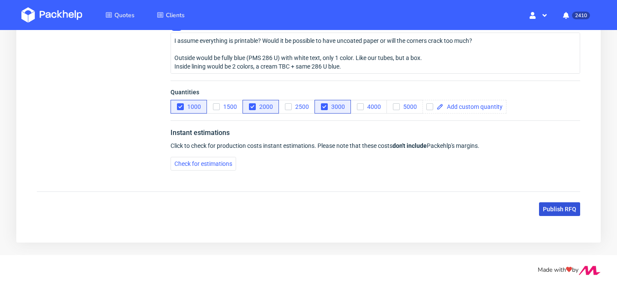
click at [551, 208] on span "Publish RFQ" at bounding box center [559, 209] width 33 height 6
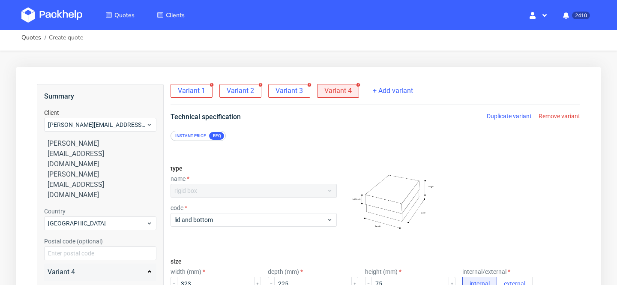
scroll to position [0, 0]
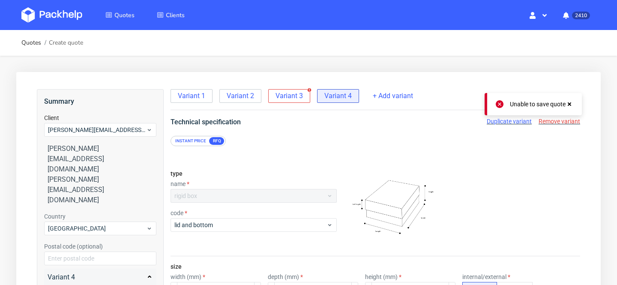
click at [293, 99] on span "Variant 3" at bounding box center [289, 95] width 27 height 9
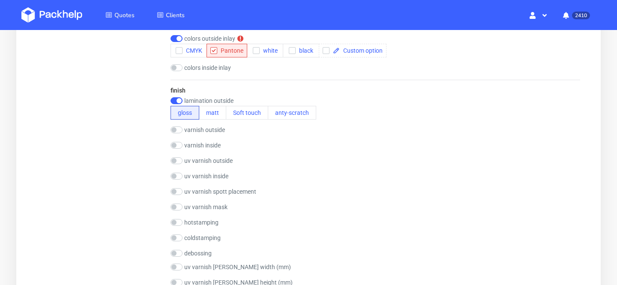
scroll to position [751, 0]
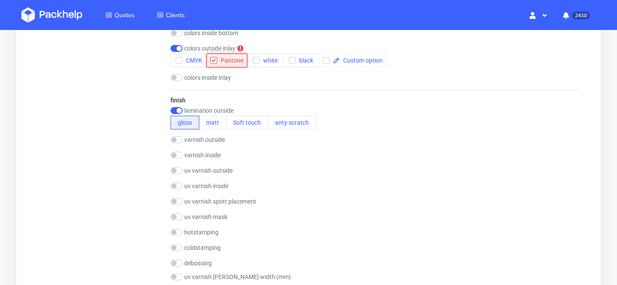
click at [229, 61] on span "Pantone" at bounding box center [230, 60] width 26 height 7
checkbox input "false"
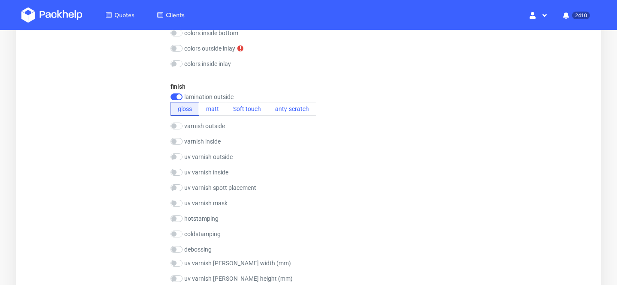
scroll to position [1448, 0]
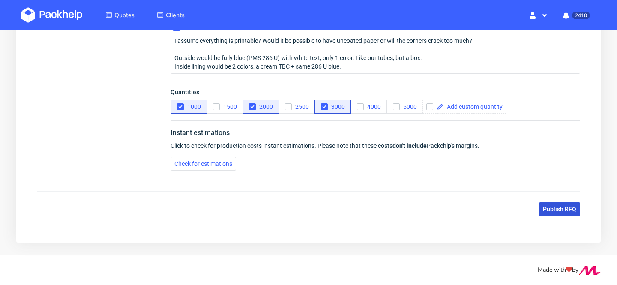
click at [575, 208] on span "Publish RFQ" at bounding box center [559, 209] width 33 height 6
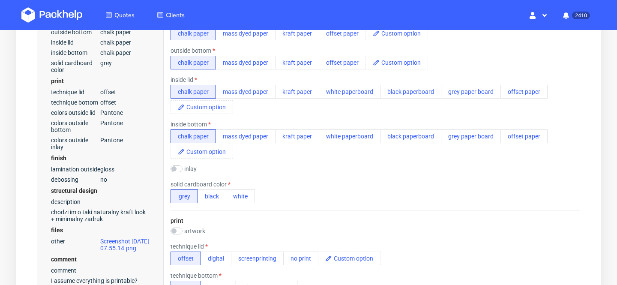
scroll to position [0, 0]
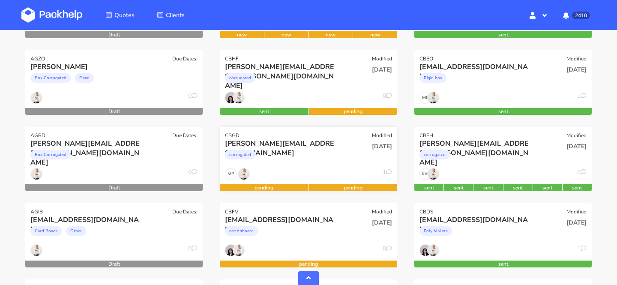
scroll to position [718, 0]
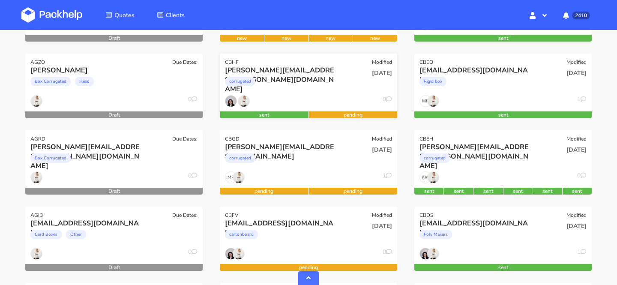
click at [309, 77] on div "corrugated" at bounding box center [282, 83] width 114 height 17
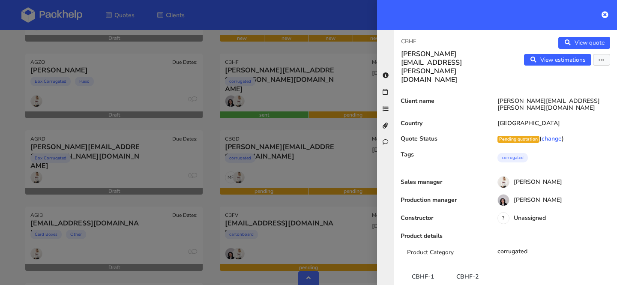
click at [400, 40] on div "CBHF [PERSON_NAME][EMAIL_ADDRESS][PERSON_NAME][DOMAIN_NAME]" at bounding box center [449, 60] width 111 height 47
copy p "CBHF"
click at [310, 166] on div at bounding box center [308, 142] width 617 height 285
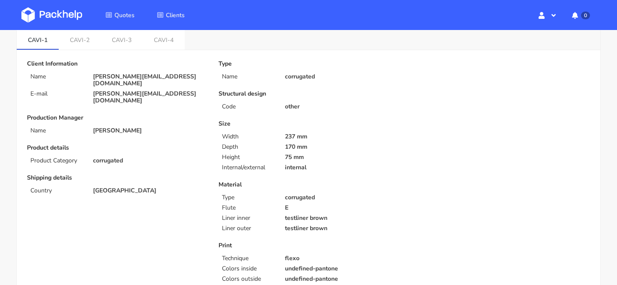
scroll to position [15, 0]
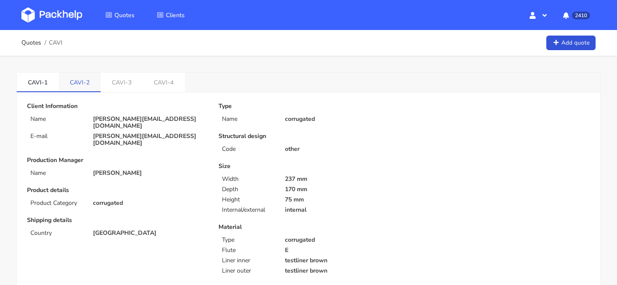
click at [84, 81] on link "CAVI-2" at bounding box center [80, 81] width 42 height 19
click at [115, 80] on link "CAVI-3" at bounding box center [122, 81] width 42 height 19
click at [73, 82] on link "CAVI-2" at bounding box center [80, 81] width 42 height 19
click at [135, 81] on link "CAVI-3" at bounding box center [122, 81] width 42 height 19
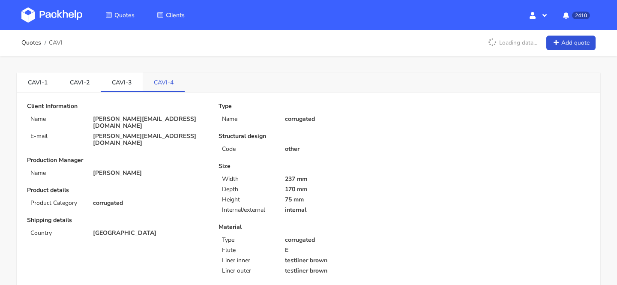
click at [168, 78] on link "CAVI-4" at bounding box center [164, 81] width 42 height 19
